Goal: Task Accomplishment & Management: Use online tool/utility

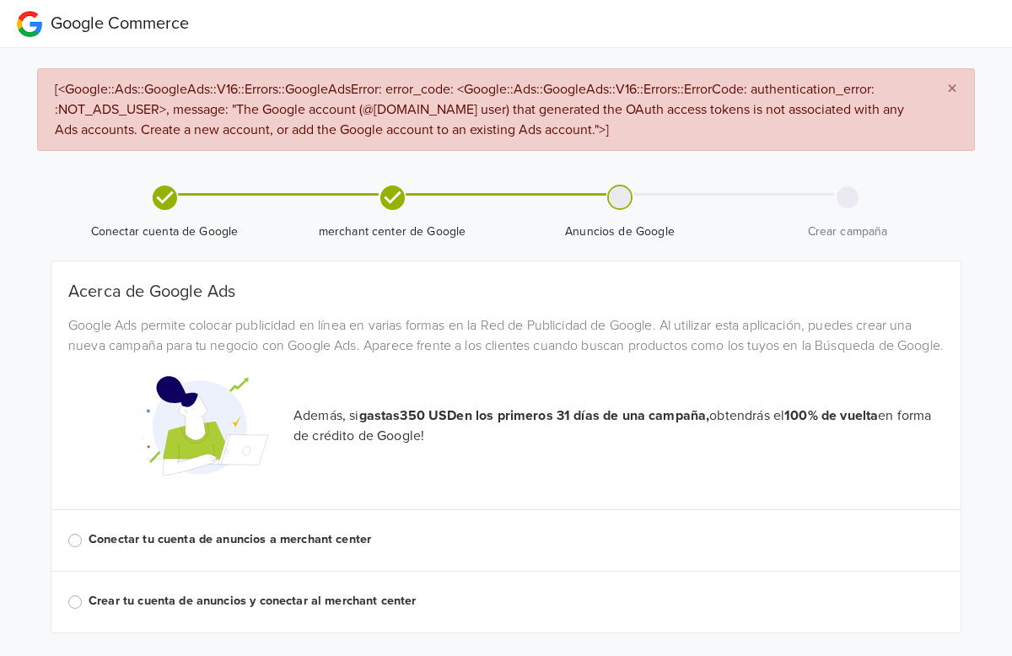
scroll to position [51, 0]
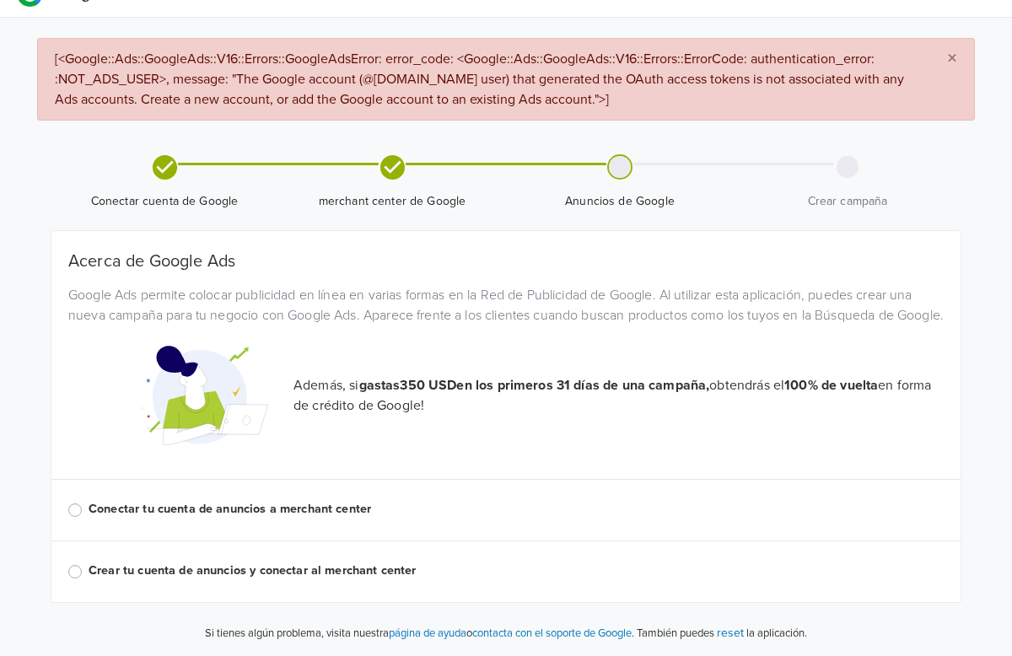
click at [239, 511] on label "Conectar tu cuenta de anuncios a merchant center" at bounding box center [516, 509] width 855 height 19
click at [0, 0] on input "Conectar tu cuenta de anuncios a merchant center" at bounding box center [0, 0] width 0 height 0
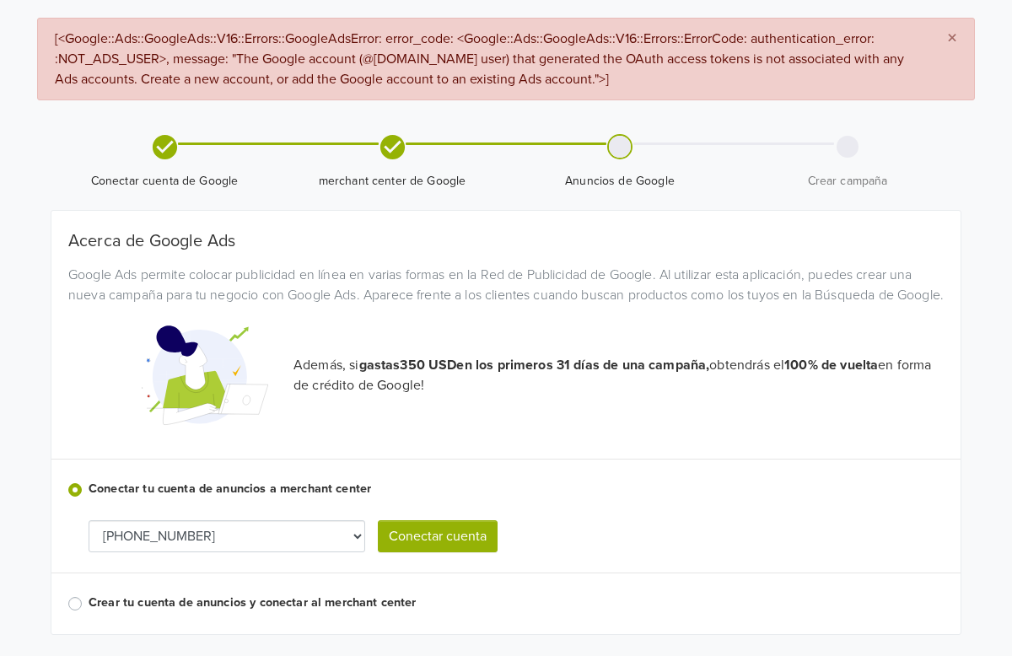
scroll to position [103, 0]
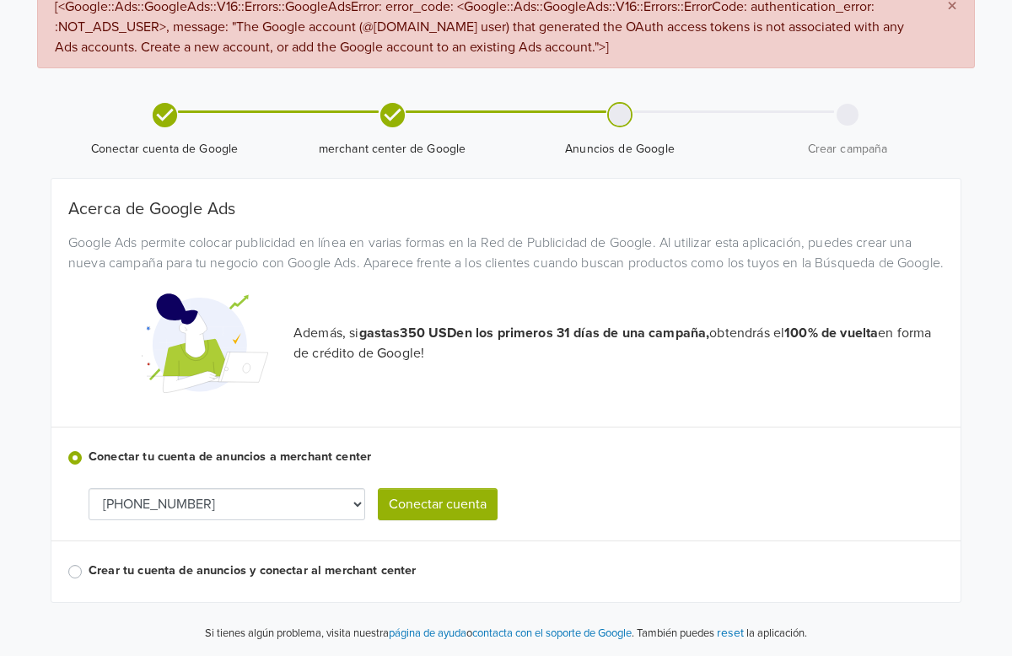
click at [301, 509] on select "[PHONE_NUMBER]" at bounding box center [227, 504] width 277 height 32
click at [451, 509] on button "Conectar cuenta" at bounding box center [438, 504] width 120 height 32
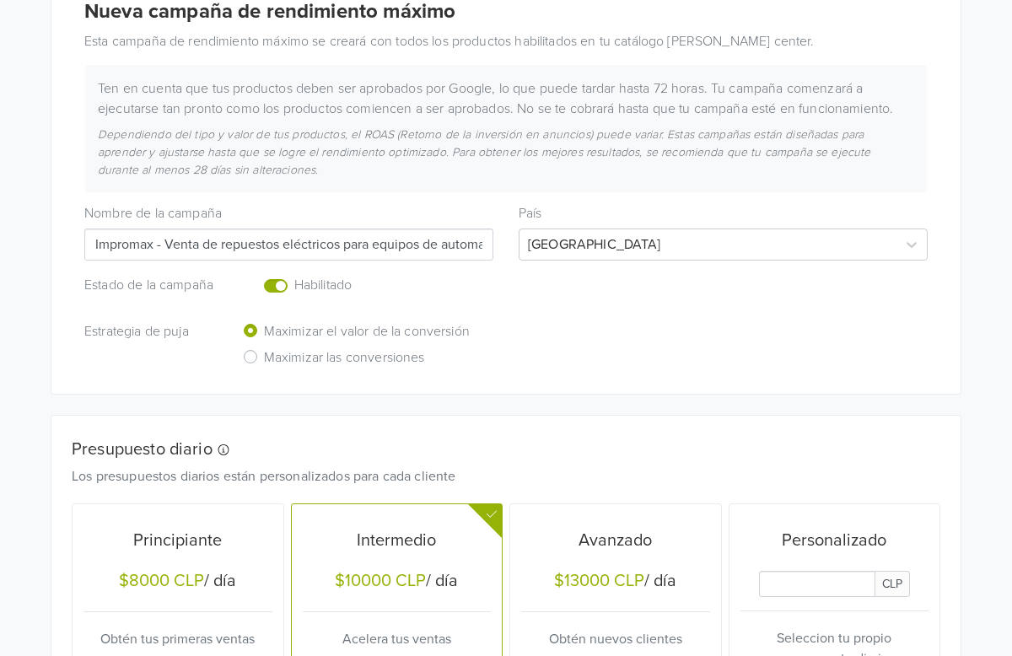
scroll to position [287, 0]
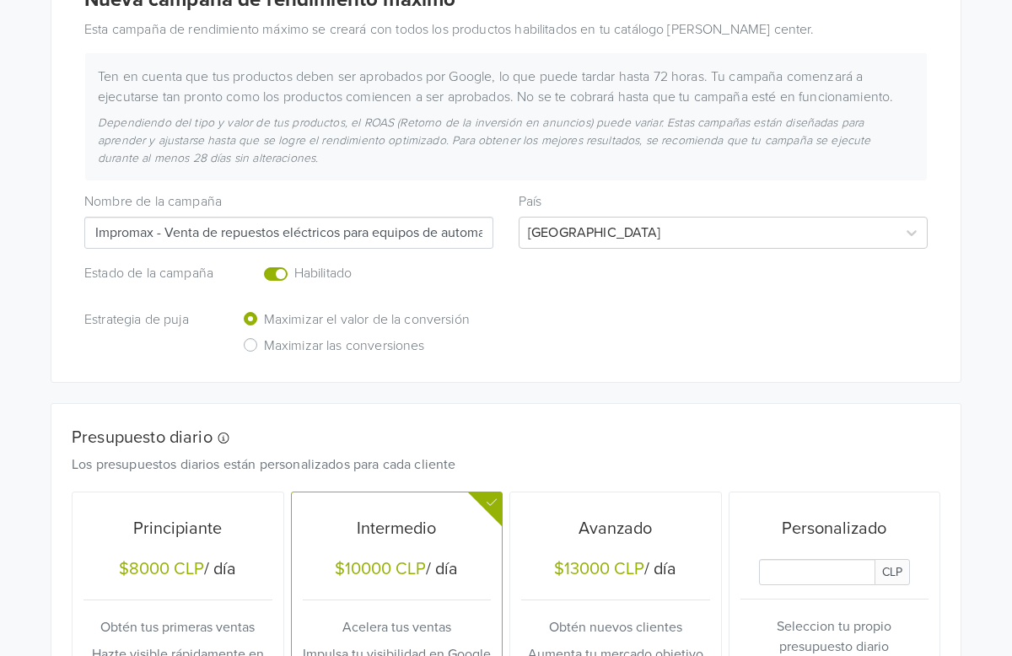
click at [294, 264] on label "Enabled or pause your campaign" at bounding box center [294, 264] width 0 height 0
click at [0, 0] on input "checkbox" at bounding box center [0, 0] width 0 height 0
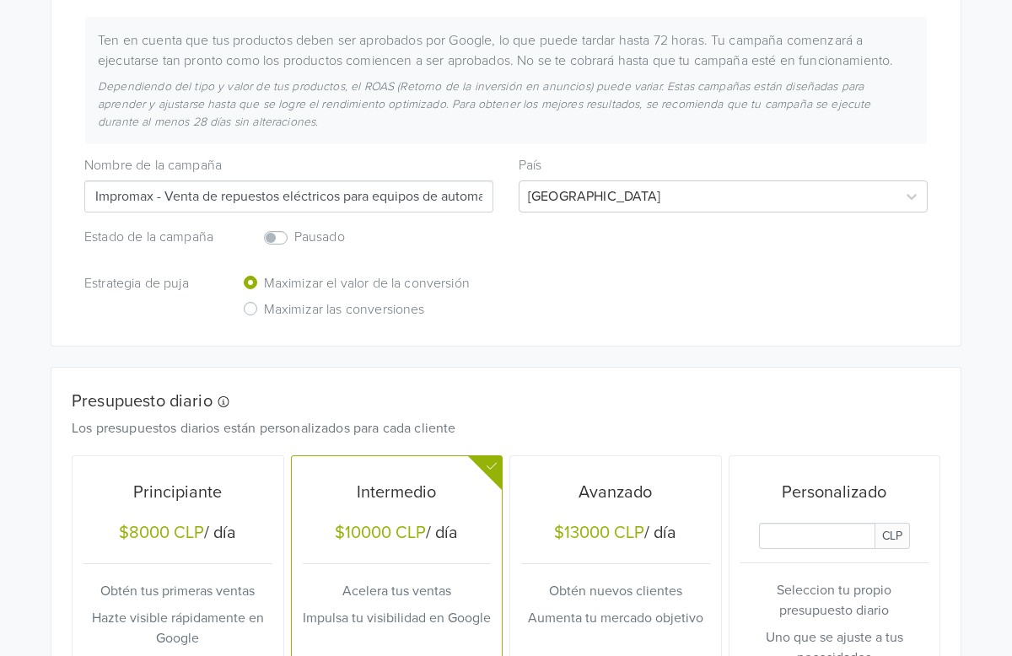
scroll to position [556, 0]
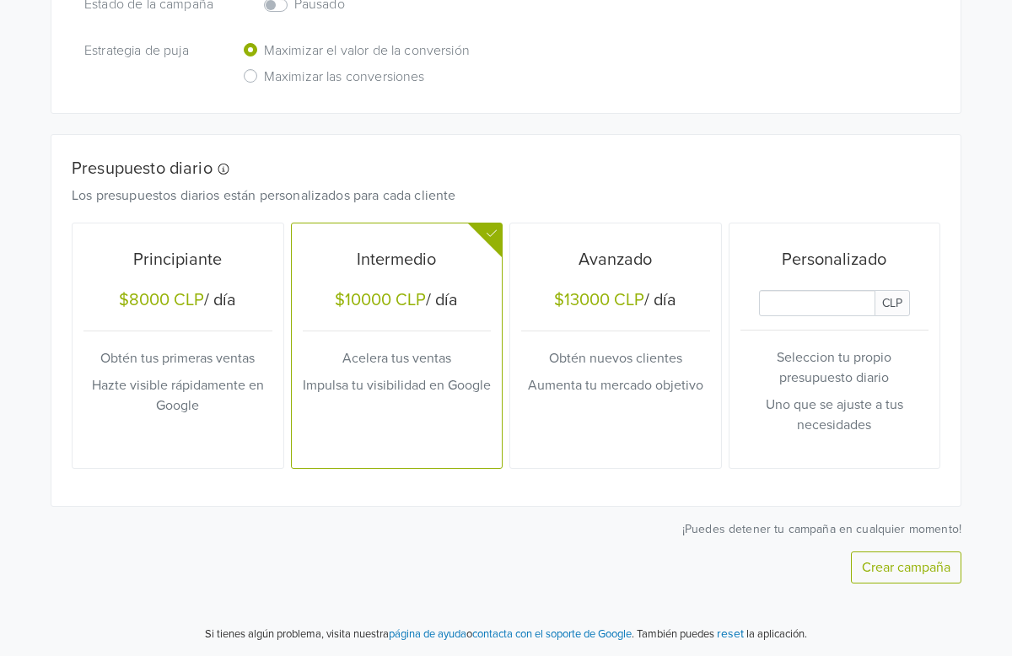
click at [837, 375] on p "Seleccion tu propio presupuesto diario" at bounding box center [834, 367] width 189 height 40
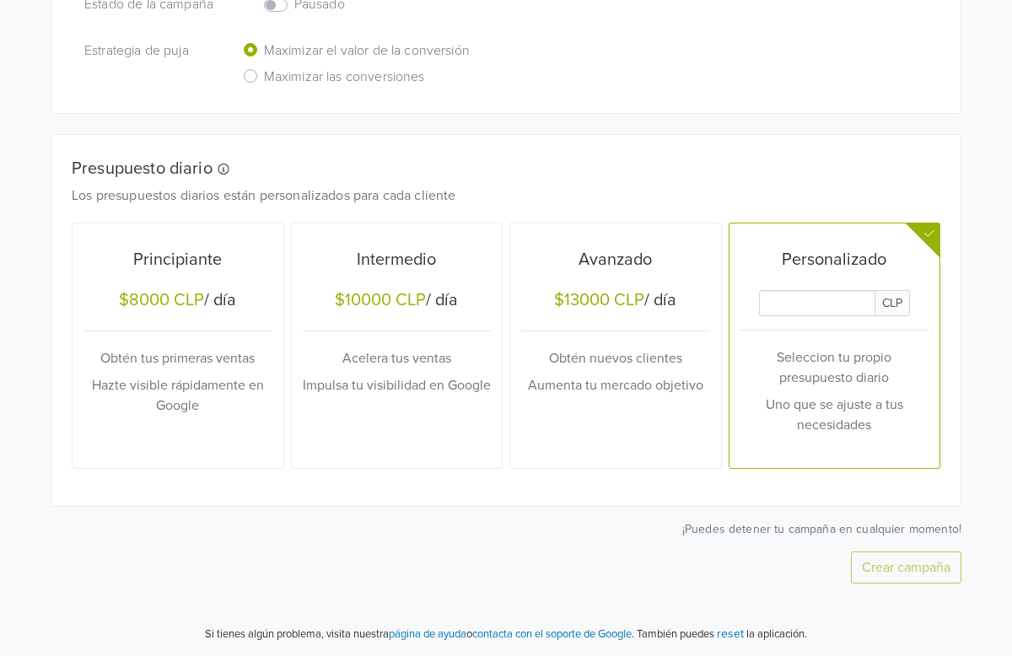
click at [805, 302] on input "Daily Custom Budget" at bounding box center [817, 303] width 116 height 26
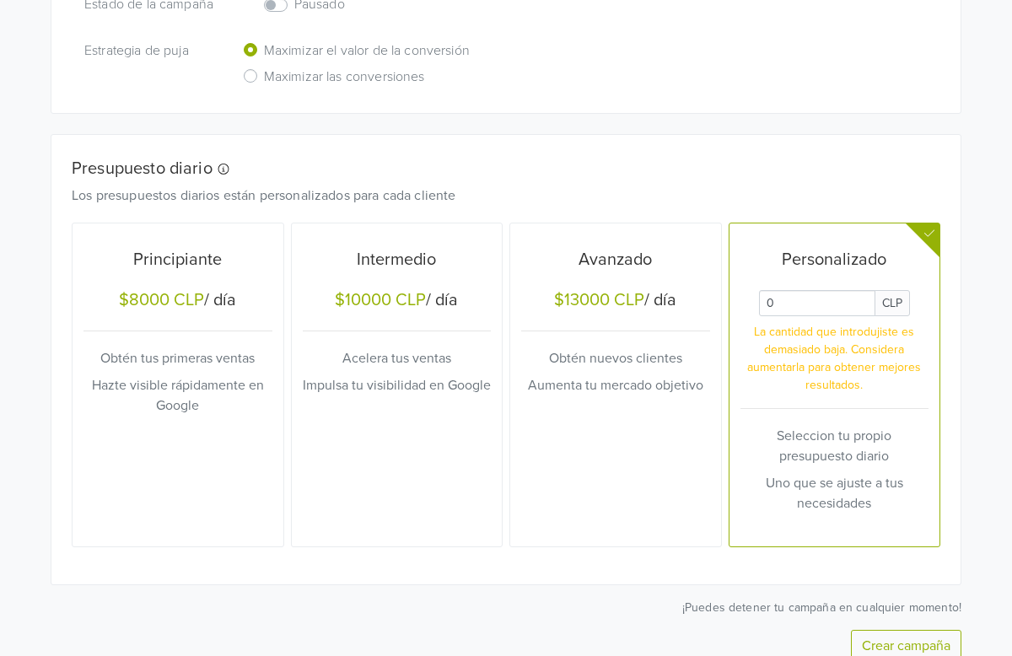
scroll to position [634, 0]
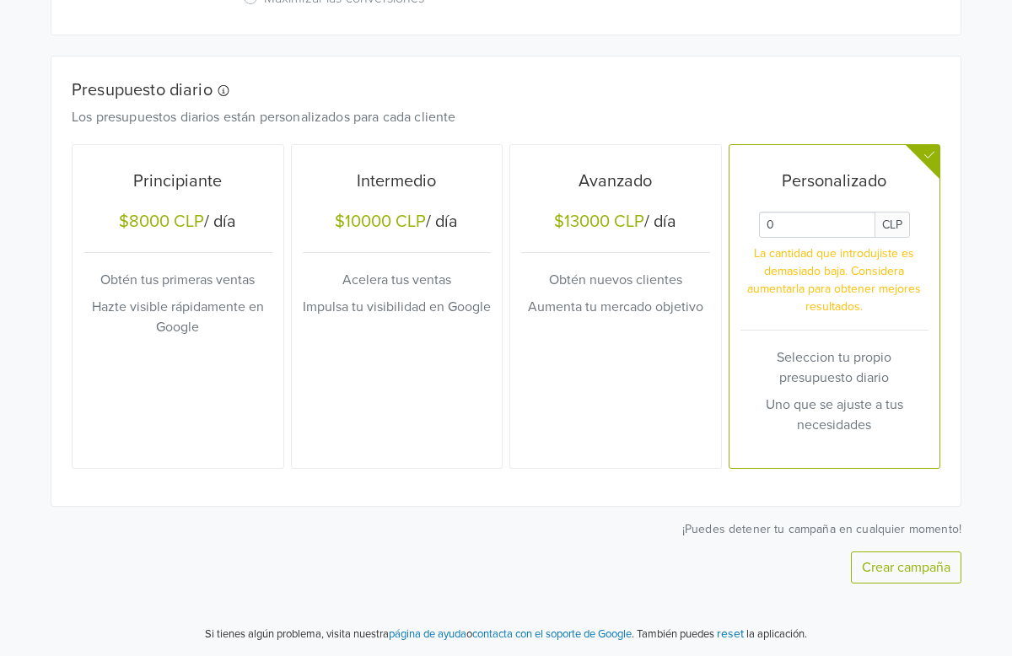
type input "0"
click at [897, 578] on button "Crear campaña" at bounding box center [906, 568] width 110 height 32
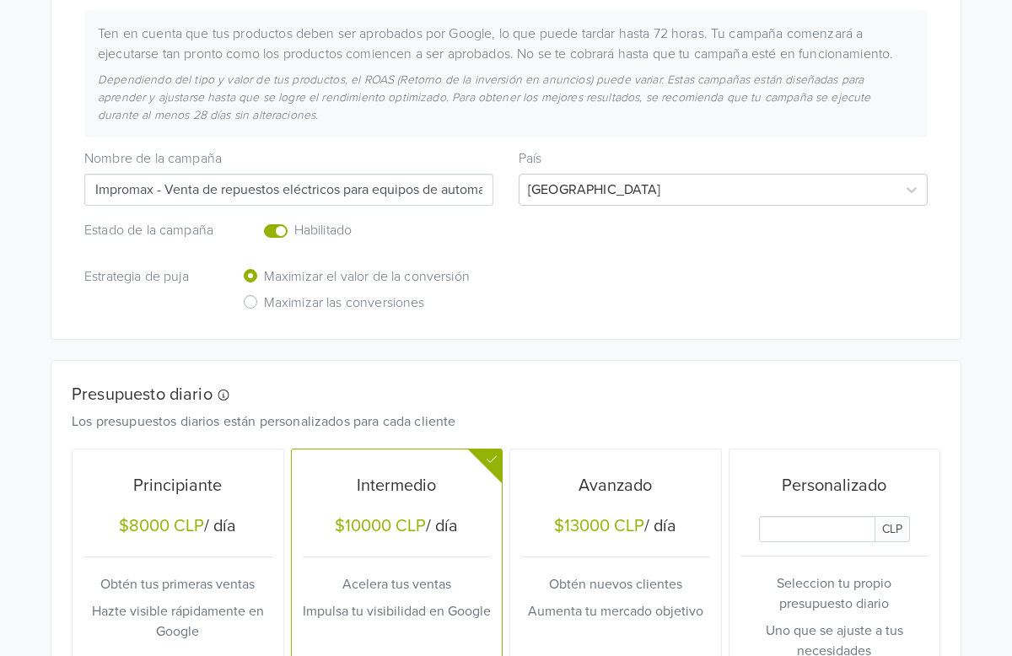
scroll to position [652, 0]
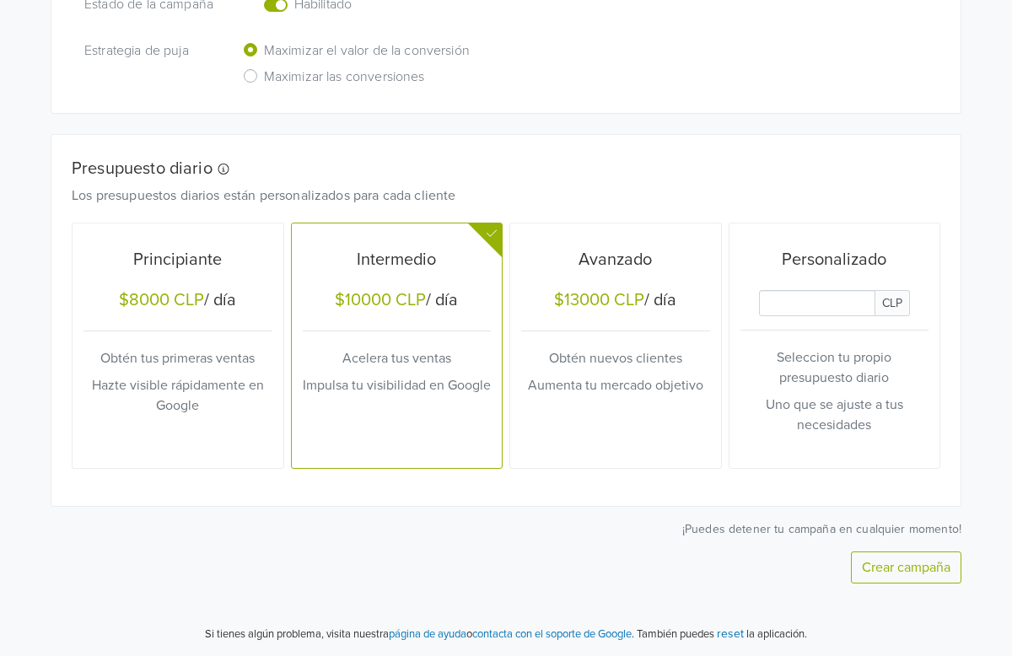
click at [756, 323] on div "Personalizado CLP Seleccion tu propio presupuesto diario Uno que se ajuste a tu…" at bounding box center [834, 345] width 189 height 233
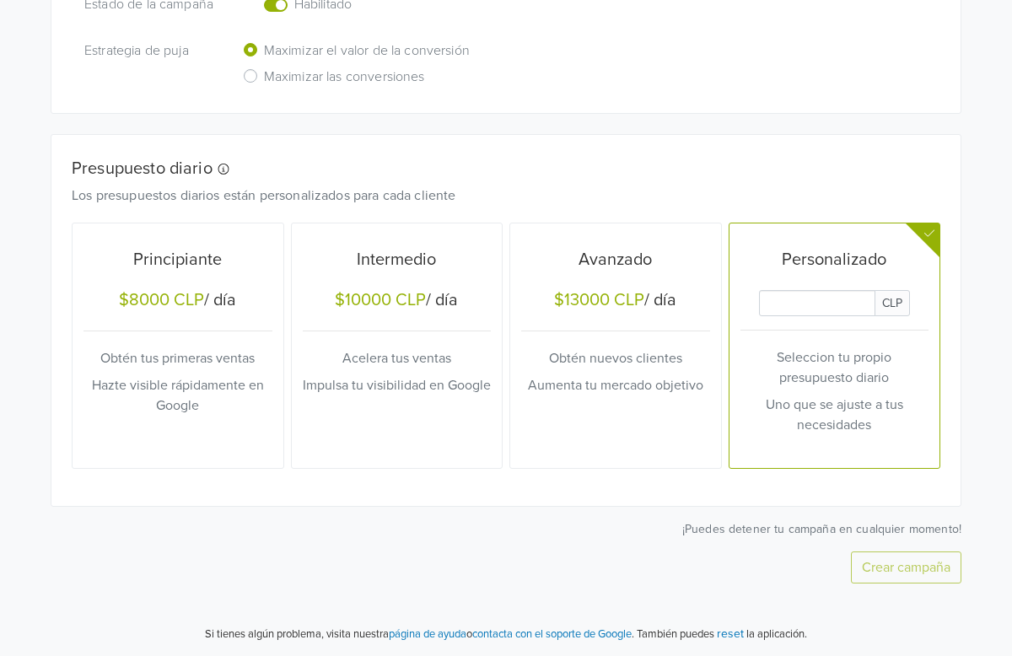
click at [776, 305] on input "Daily Custom Budget" at bounding box center [817, 303] width 116 height 26
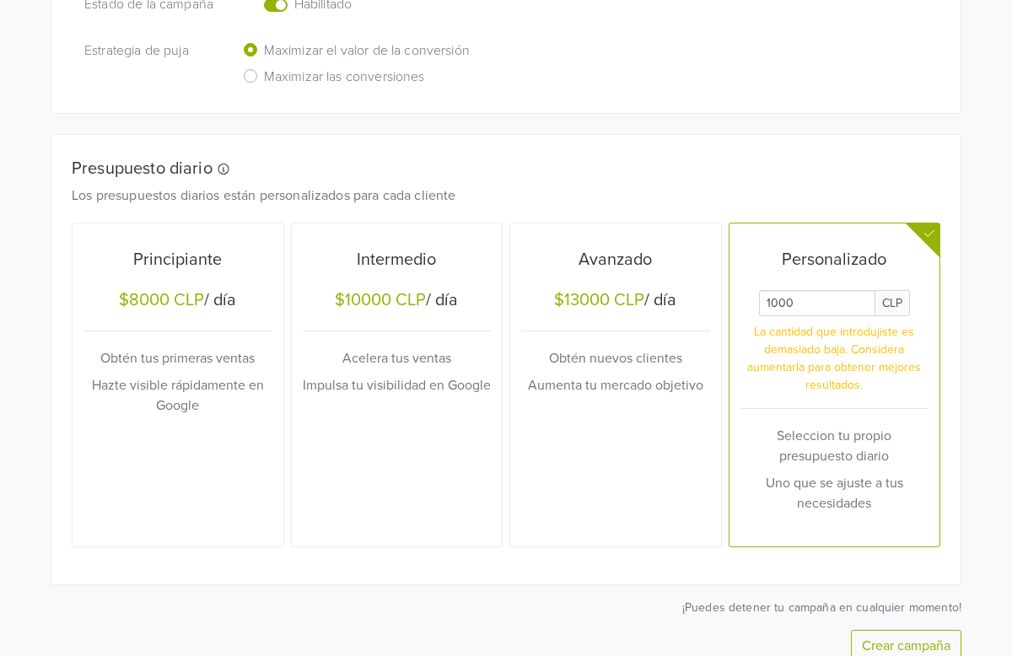
scroll to position [730, 0]
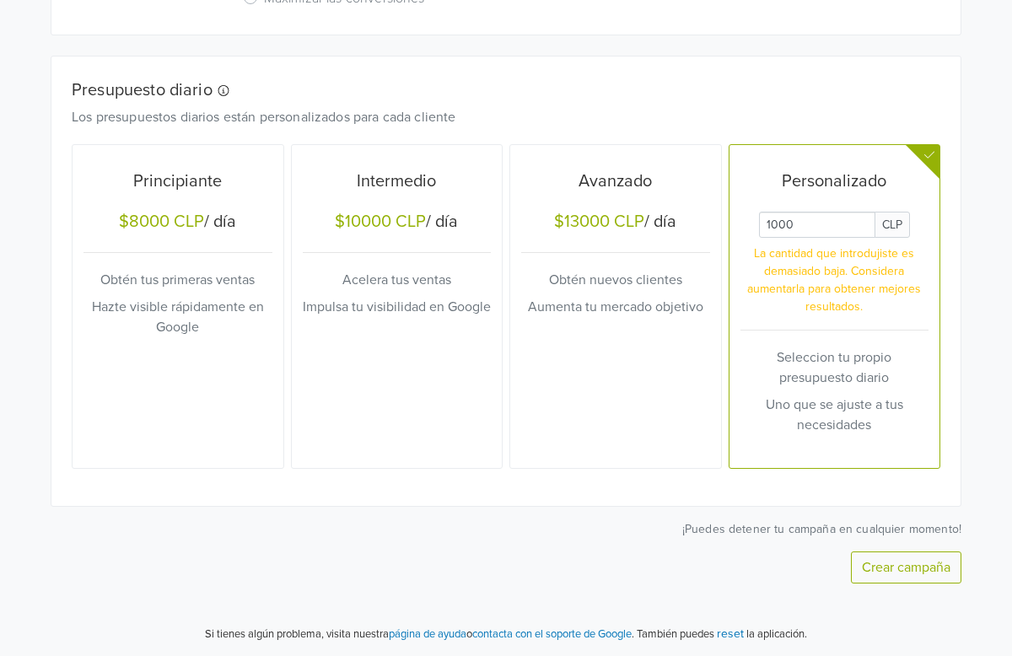
type input "1000"
click at [879, 584] on div "Nueva campaña de rendimiento máximo Esta campaña de rendimiento máximo se crear…" at bounding box center [506, 111] width 911 height 1025
click at [875, 569] on button "Crear campaña" at bounding box center [906, 568] width 110 height 32
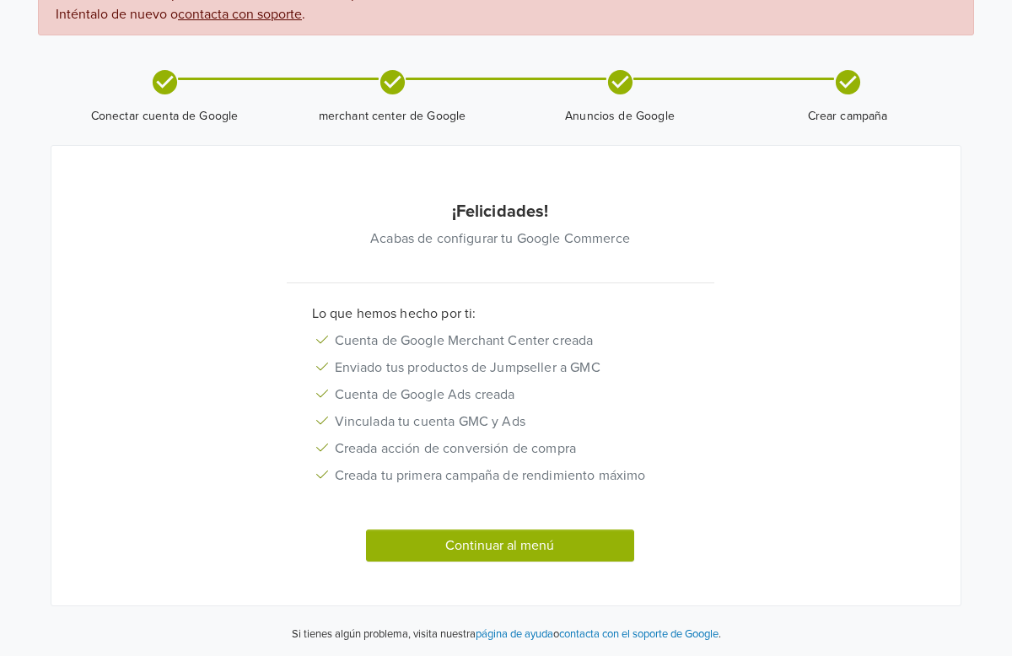
click at [548, 539] on button "Continuar al menú" at bounding box center [500, 546] width 268 height 32
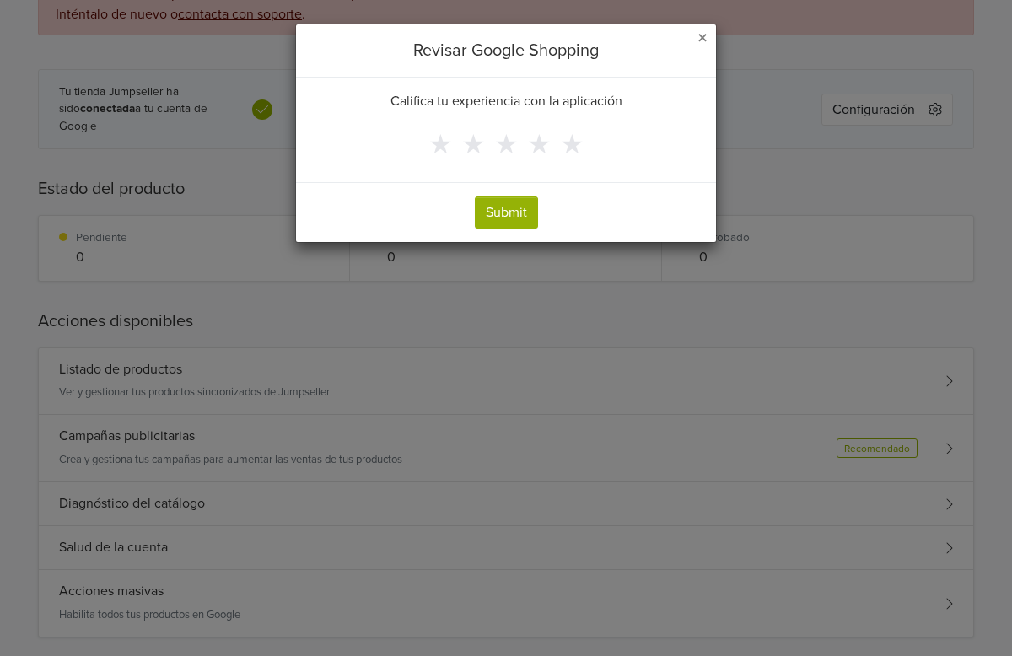
click at [702, 43] on span "×" at bounding box center [702, 38] width 10 height 24
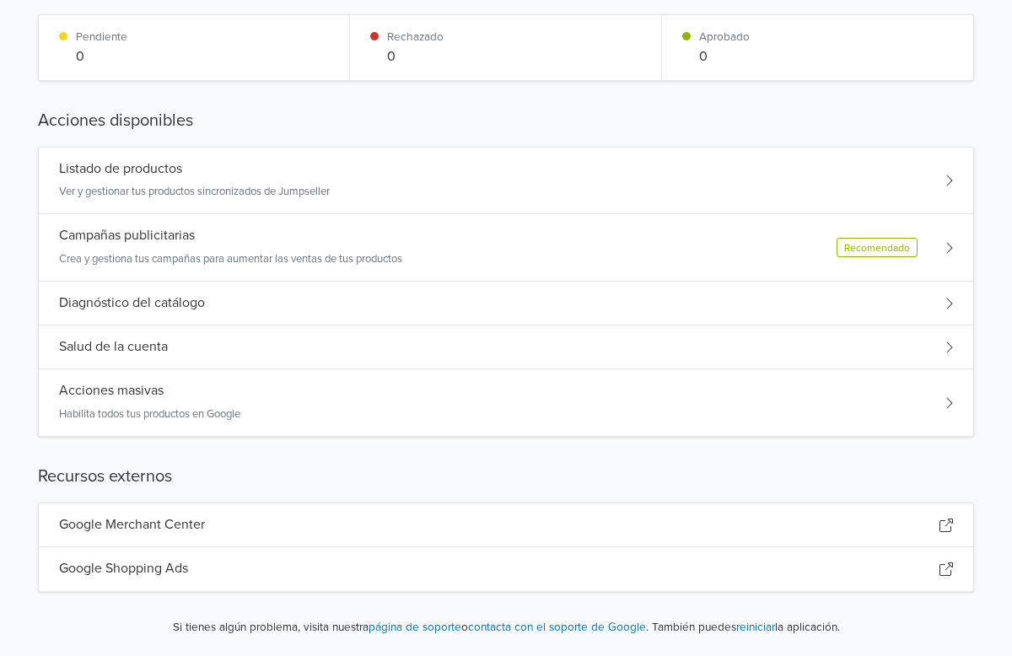
scroll to position [282, 0]
click at [281, 181] on div "Listado de productos Ver y gestionar tus productos sincronizados de Jumpseller" at bounding box center [194, 181] width 271 height 40
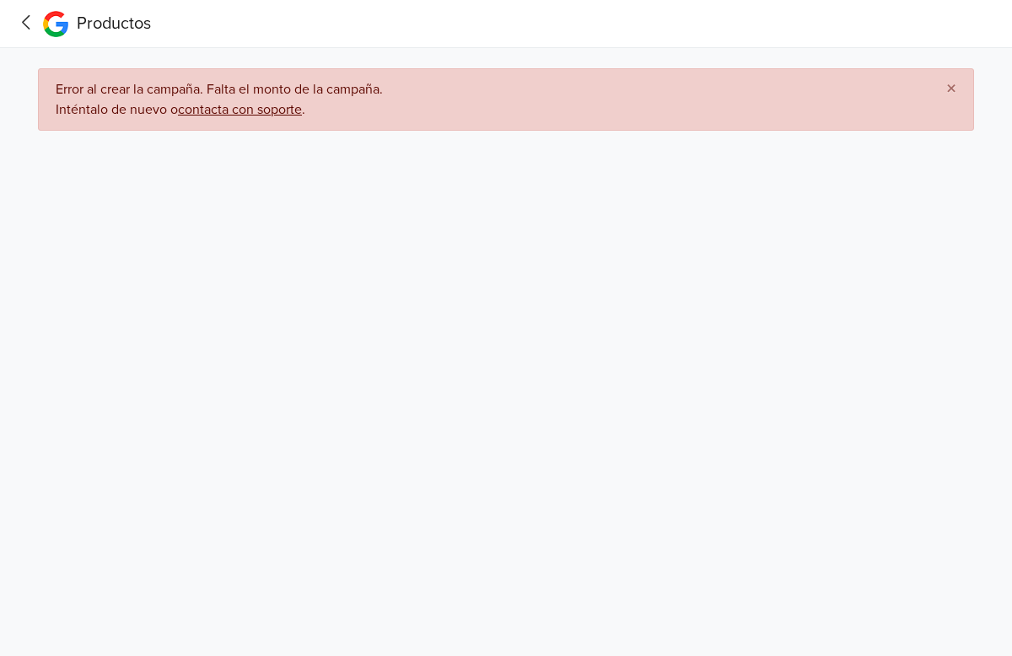
click at [954, 80] on span "×" at bounding box center [951, 89] width 10 height 24
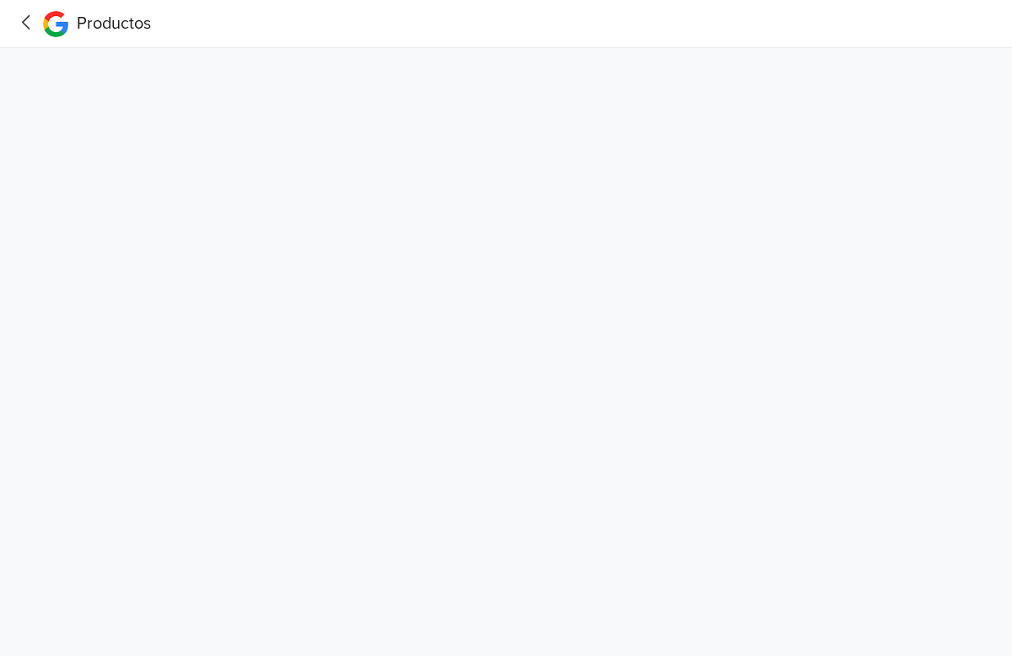
click at [30, 18] on icon at bounding box center [26, 22] width 26 height 21
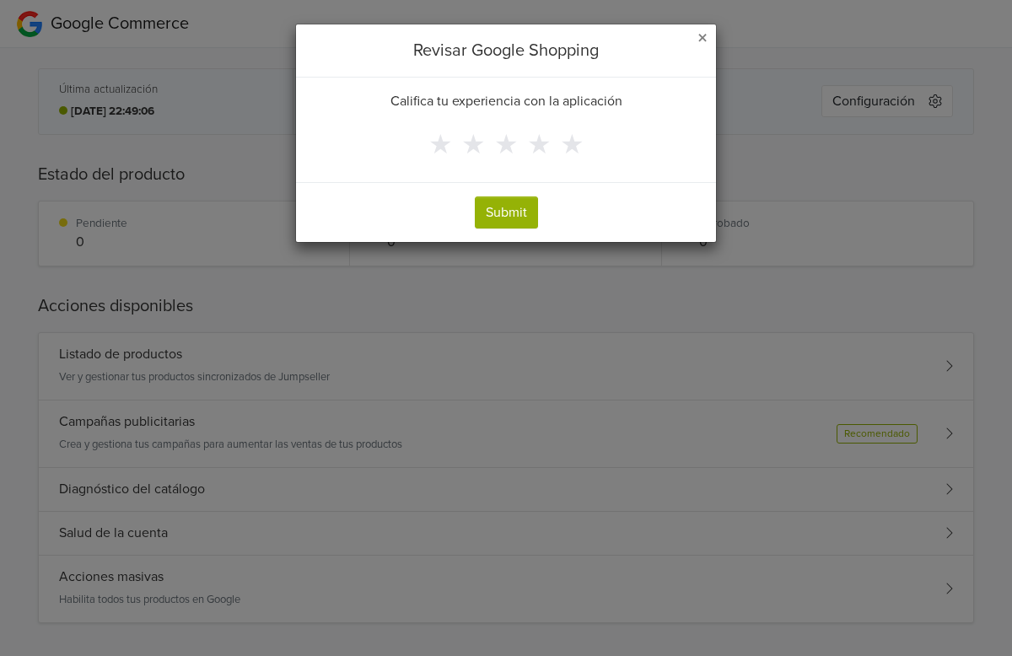
click at [689, 45] on div "Revisar Google Shopping" at bounding box center [506, 50] width 420 height 53
click at [691, 40] on div "Revisar Google Shopping" at bounding box center [506, 50] width 420 height 53
click at [698, 35] on span "×" at bounding box center [702, 38] width 10 height 24
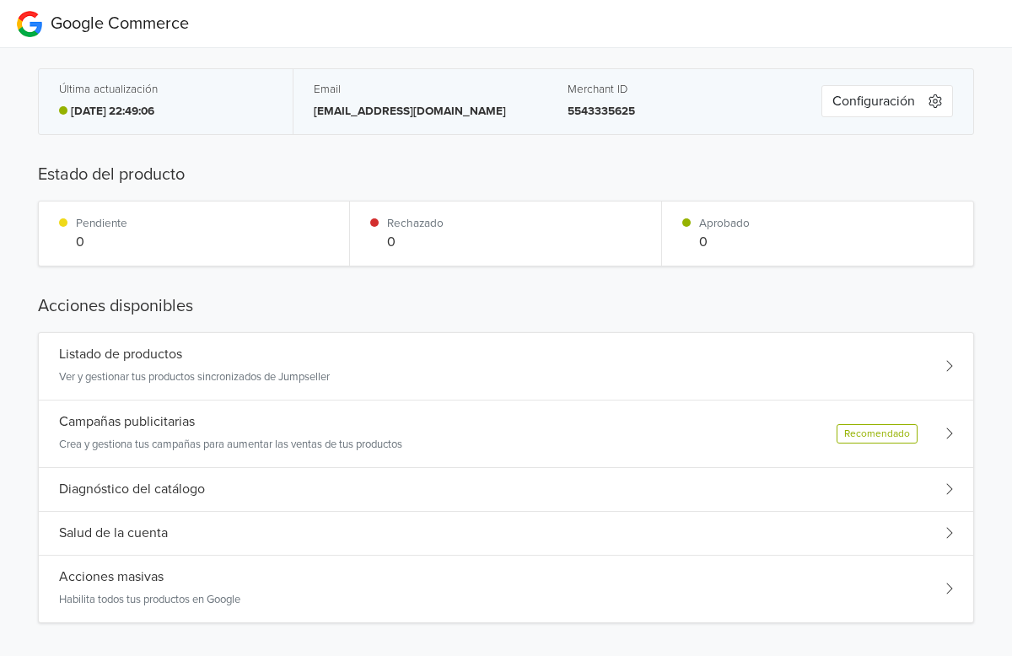
click at [866, 109] on button "Configuración" at bounding box center [887, 101] width 132 height 32
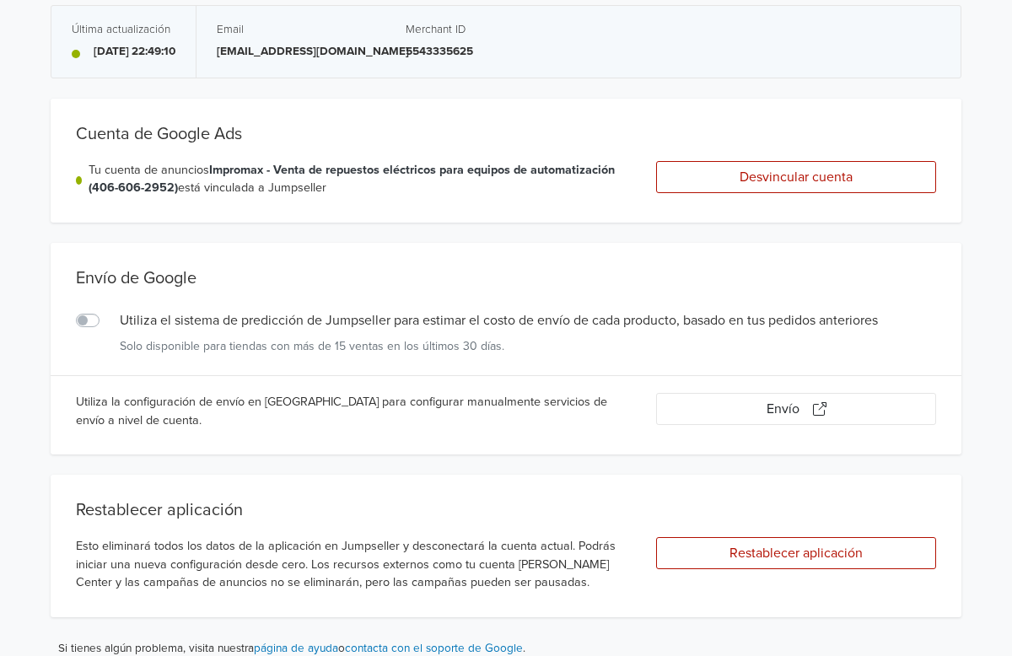
scroll to position [65, 0]
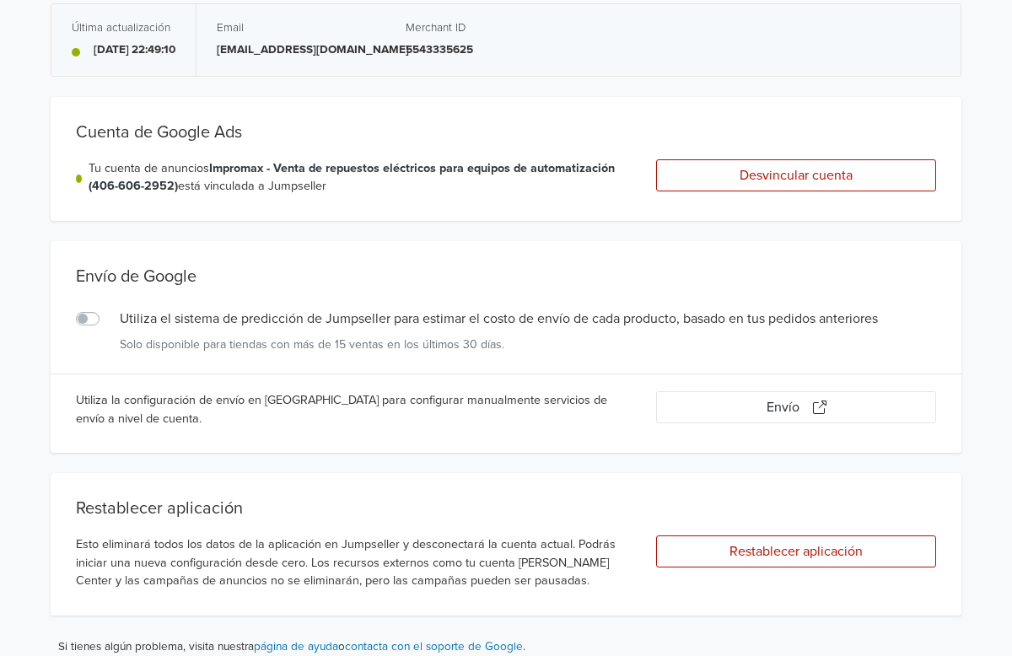
click at [106, 309] on label "Utiliza el sistema de predicción de Jumpseller para estimar el costo de envío d…" at bounding box center [106, 309] width 0 height 0
click at [0, 0] on input "Utiliza el sistema de predicción de Jumpseller para estimar el costo de envío d…" at bounding box center [0, 0] width 0 height 0
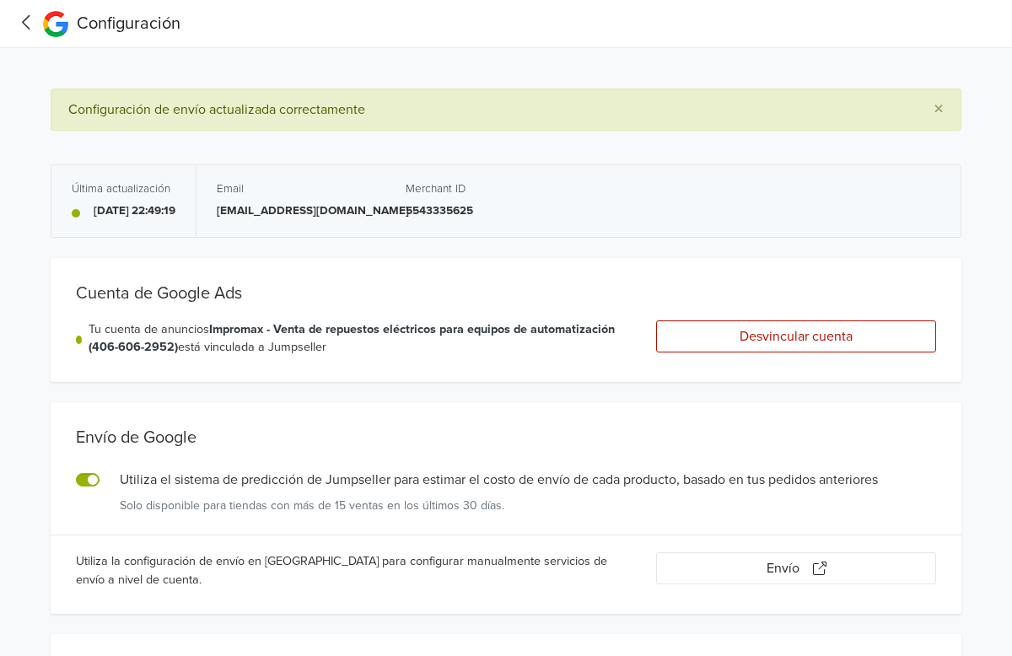
click at [24, 24] on icon at bounding box center [26, 22] width 8 height 14
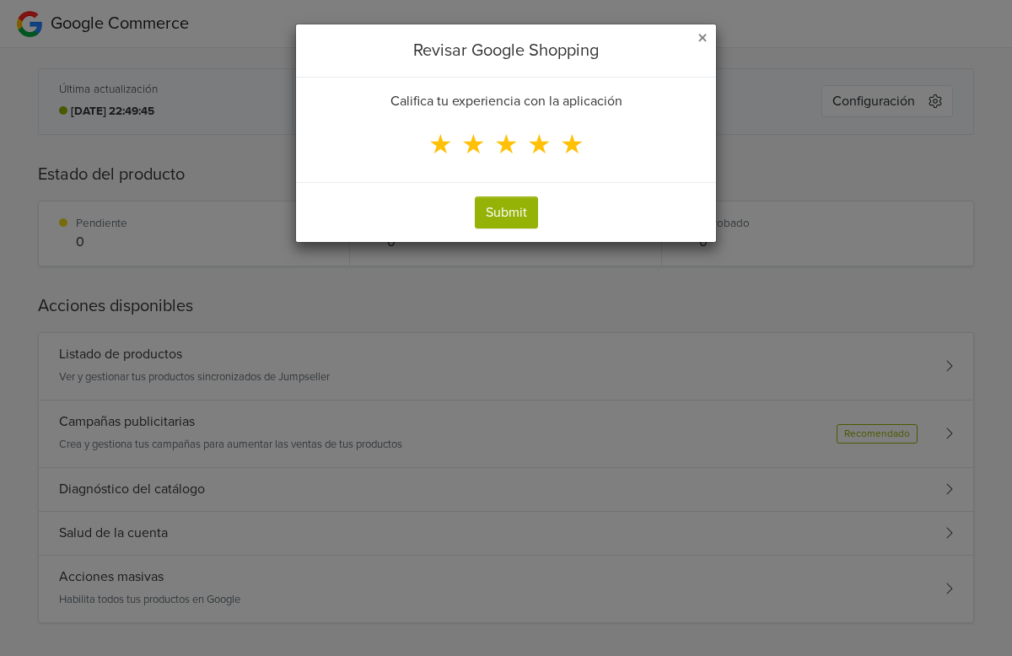
click at [583, 148] on span "★" at bounding box center [572, 145] width 24 height 32
click at [0, 0] on input "★" at bounding box center [0, 0] width 0 height 0
click at [451, 143] on label "★" at bounding box center [440, 145] width 33 height 40
click at [0, 0] on input "★" at bounding box center [0, 0] width 0 height 0
click at [496, 207] on button "Submit" at bounding box center [506, 212] width 63 height 32
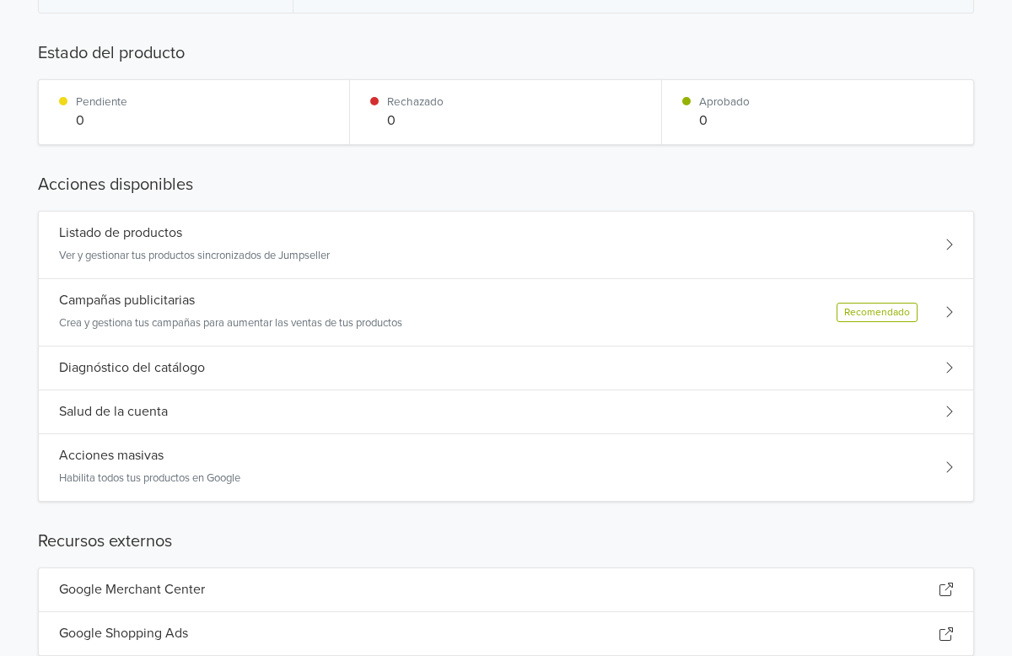
scroll to position [130, 0]
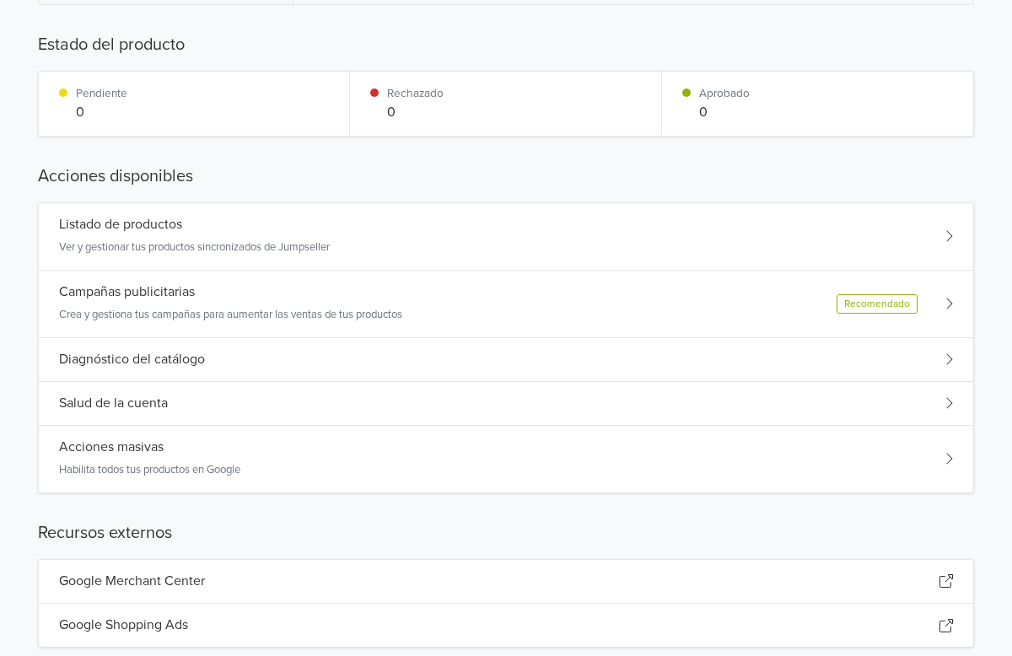
click at [268, 245] on p "Ver y gestionar tus productos sincronizados de Jumpseller" at bounding box center [194, 247] width 271 height 17
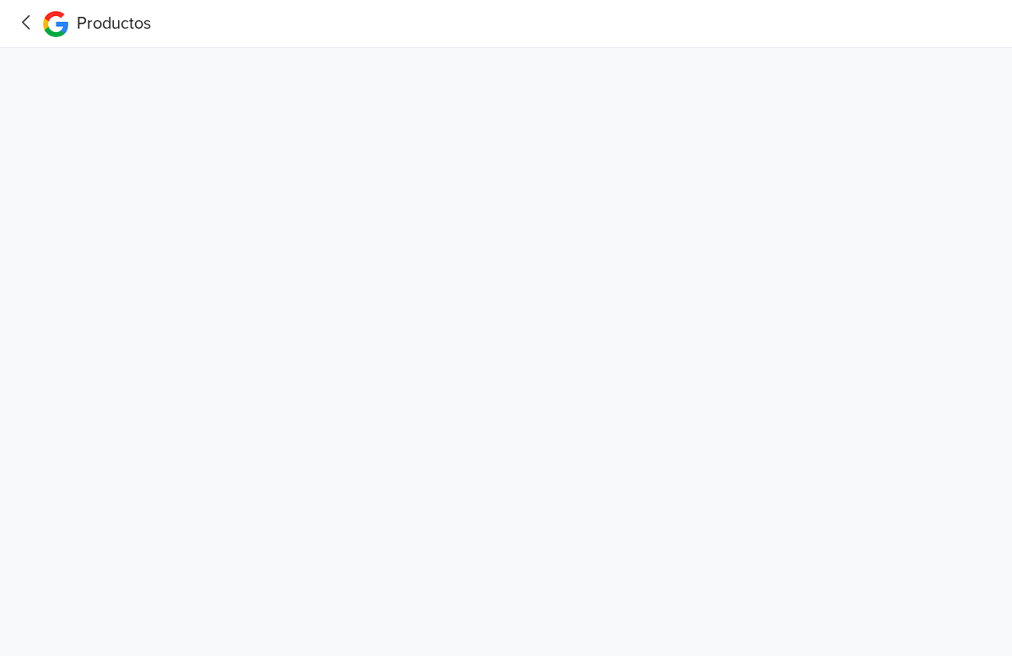
click at [29, 25] on icon at bounding box center [26, 22] width 26 height 21
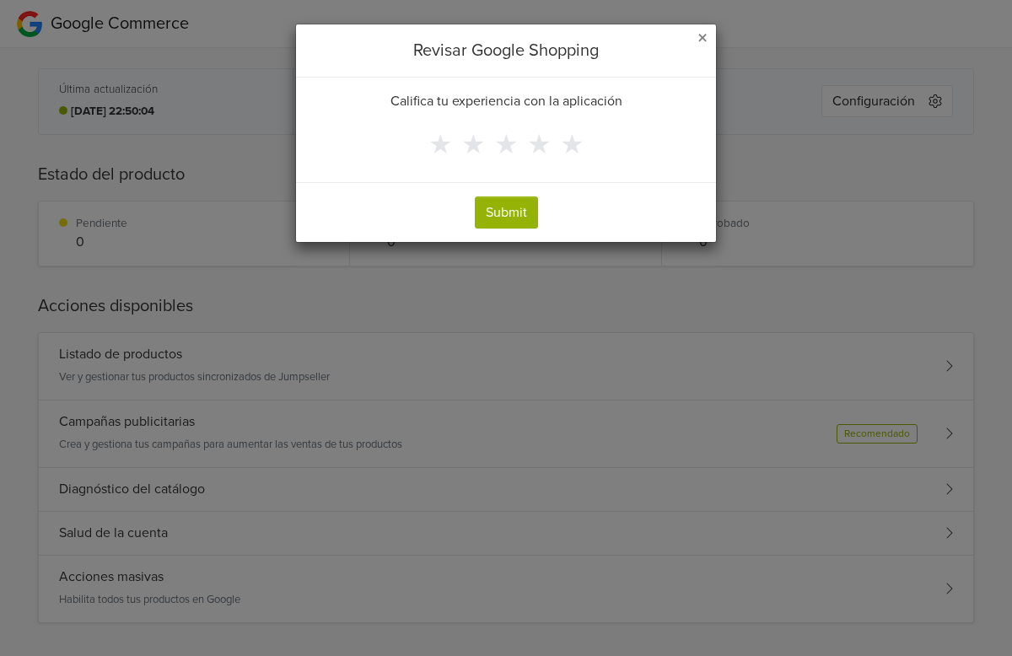
click at [698, 45] on span "×" at bounding box center [702, 38] width 10 height 24
